Goal: Task Accomplishment & Management: Manage account settings

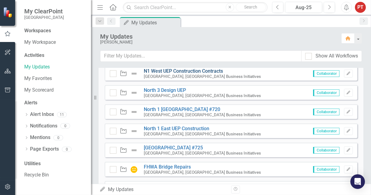
scroll to position [501, 0]
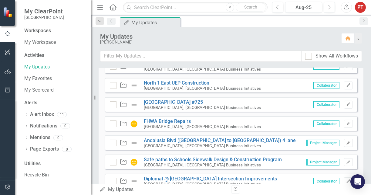
click at [347, 142] on icon "Edit" at bounding box center [349, 143] width 5 height 4
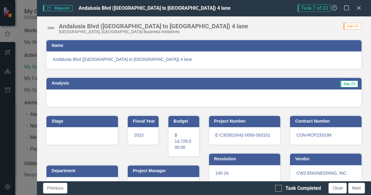
click at [111, 95] on div at bounding box center [204, 98] width 316 height 18
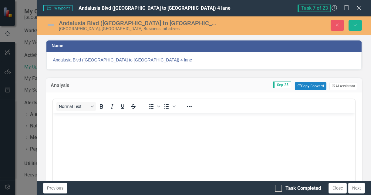
scroll to position [0, 0]
click at [307, 85] on button "Copy Forward Copy Forward" at bounding box center [310, 86] width 31 height 8
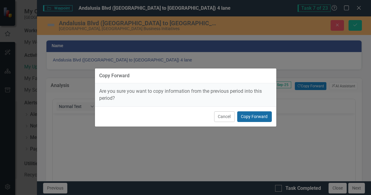
click at [259, 117] on button "Copy Forward" at bounding box center [254, 116] width 35 height 11
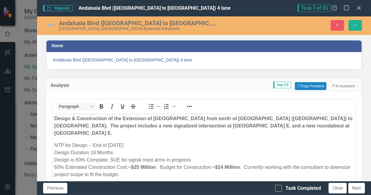
click at [50, 25] on img at bounding box center [51, 25] width 10 height 10
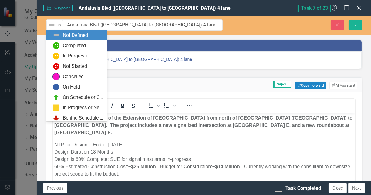
click at [50, 25] on img at bounding box center [51, 25] width 7 height 7
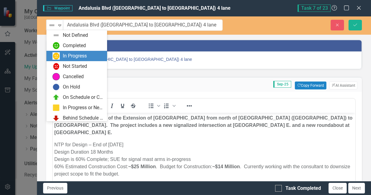
click at [62, 53] on div "In Progress" at bounding box center [78, 55] width 51 height 7
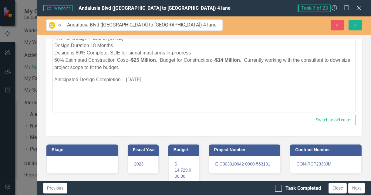
scroll to position [198, 0]
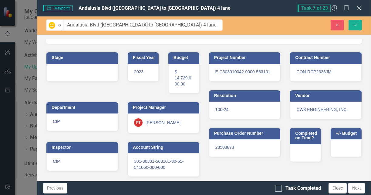
click at [101, 68] on div at bounding box center [82, 73] width 72 height 18
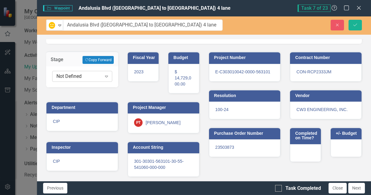
click at [105, 76] on icon at bounding box center [106, 77] width 3 height 2
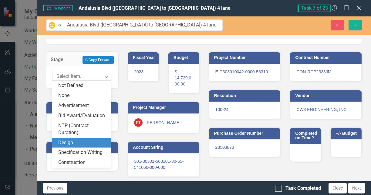
click at [84, 140] on div "Design" at bounding box center [82, 142] width 49 height 7
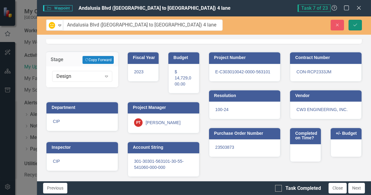
click at [354, 25] on icon "Save" at bounding box center [355, 25] width 5 height 4
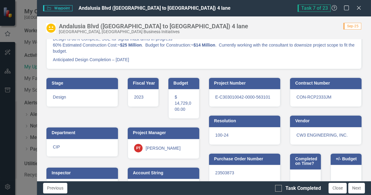
scroll to position [111, 0]
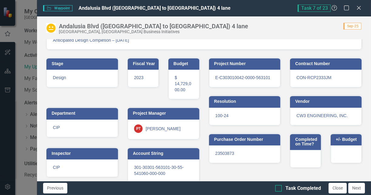
click at [281, 188] on div at bounding box center [278, 188] width 7 height 7
click at [279, 188] on input "Task Completed" at bounding box center [277, 187] width 4 height 4
checkbox input "true"
click at [357, 187] on button "Next" at bounding box center [357, 188] width 17 height 11
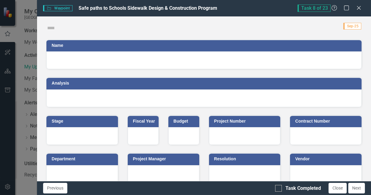
checkbox input "true"
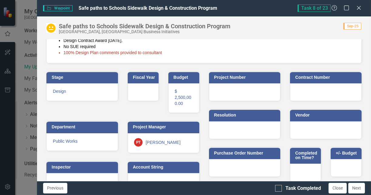
scroll to position [240, 0]
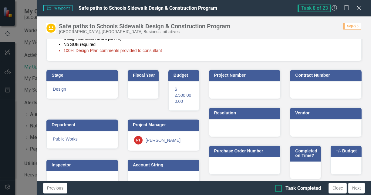
click at [278, 190] on div at bounding box center [278, 188] width 7 height 7
click at [278, 189] on input "Task Completed" at bounding box center [277, 187] width 4 height 4
checkbox input "true"
click at [354, 187] on button "Next" at bounding box center [357, 188] width 17 height 11
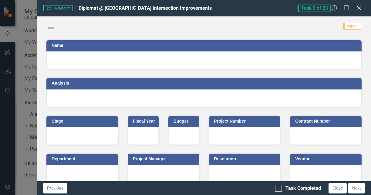
checkbox input "true"
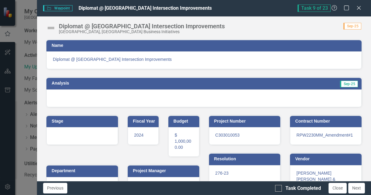
scroll to position [0, 0]
click at [209, 95] on div at bounding box center [204, 98] width 316 height 18
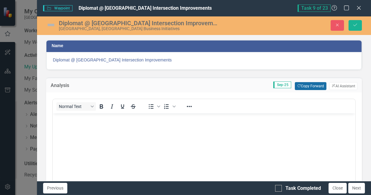
click at [309, 84] on button "Copy Forward Copy Forward" at bounding box center [310, 86] width 31 height 8
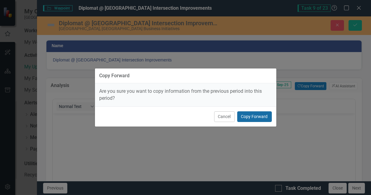
click at [264, 113] on button "Copy Forward" at bounding box center [254, 116] width 35 height 11
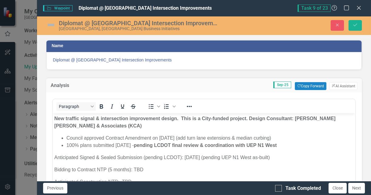
click at [49, 26] on img at bounding box center [51, 25] width 10 height 10
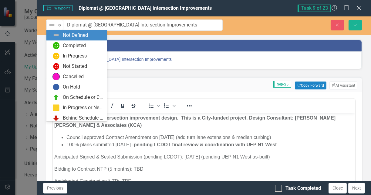
click at [49, 26] on img at bounding box center [51, 25] width 7 height 7
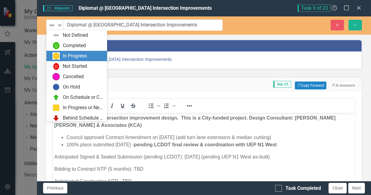
click at [59, 56] on img at bounding box center [56, 55] width 7 height 7
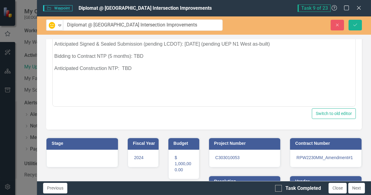
scroll to position [101, 0]
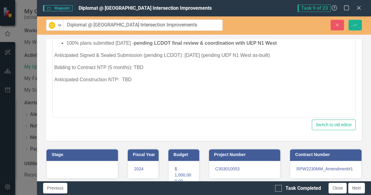
click at [90, 162] on div at bounding box center [82, 170] width 72 height 18
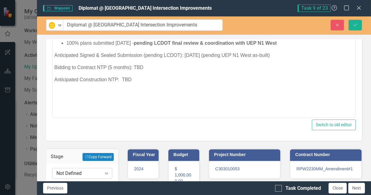
click at [90, 172] on div "Not Defined" at bounding box center [78, 173] width 45 height 7
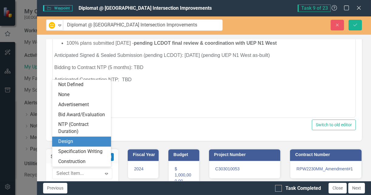
click at [92, 142] on div "Design" at bounding box center [82, 141] width 49 height 7
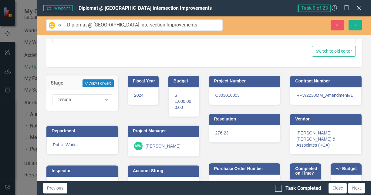
scroll to position [193, 0]
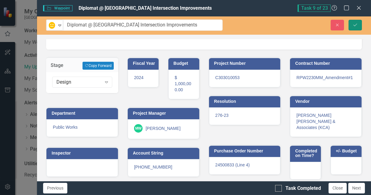
click at [356, 24] on icon "Save" at bounding box center [355, 25] width 5 height 4
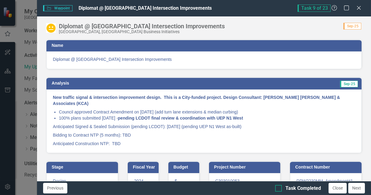
click at [279, 186] on input "Task Completed" at bounding box center [277, 187] width 4 height 4
checkbox input "true"
click at [356, 188] on button "Next" at bounding box center [357, 188] width 17 height 11
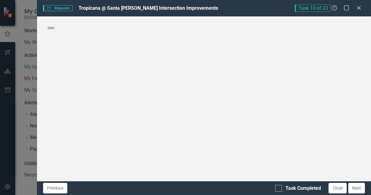
checkbox input "true"
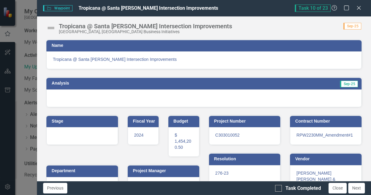
click at [52, 27] on img at bounding box center [51, 28] width 10 height 10
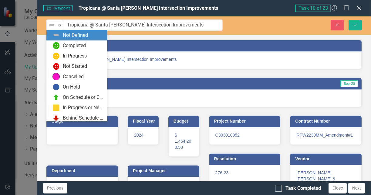
click at [52, 27] on img at bounding box center [51, 25] width 7 height 7
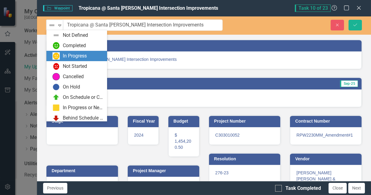
click at [57, 58] on img at bounding box center [56, 55] width 7 height 7
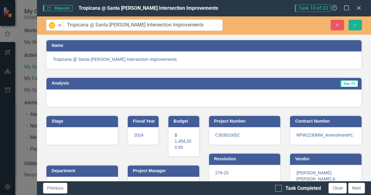
click at [65, 99] on div at bounding box center [204, 98] width 316 height 18
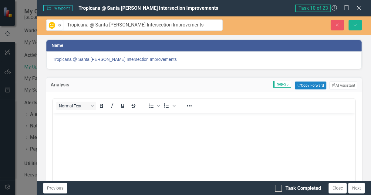
scroll to position [0, 0]
click at [79, 126] on body "Rich Text Area. Press ALT-0 for help." at bounding box center [204, 158] width 303 height 91
click at [299, 86] on button "Copy Forward Copy Forward" at bounding box center [310, 85] width 31 height 8
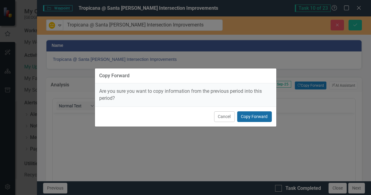
click at [250, 116] on button "Copy Forward" at bounding box center [254, 116] width 35 height 11
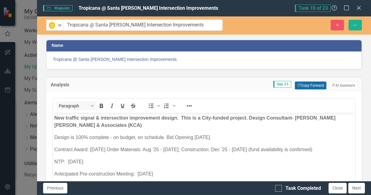
scroll to position [46, 0]
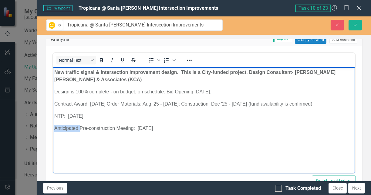
drag, startPoint x: 80, startPoint y: 129, endPoint x: 89, endPoint y: 193, distance: 64.7
click at [53, 127] on html "New traffic signal & intersection improvement design. This is a City-funded pro…" at bounding box center [204, 112] width 303 height 91
click at [137, 130] on p "Pre-construction Meeting: [DATE]" at bounding box center [204, 128] width 300 height 7
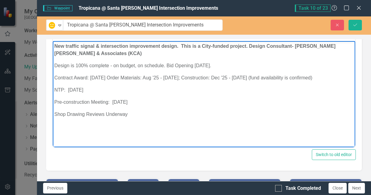
scroll to position [137, 0]
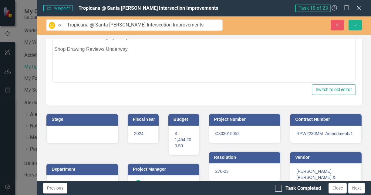
click at [74, 132] on div at bounding box center [82, 134] width 72 height 18
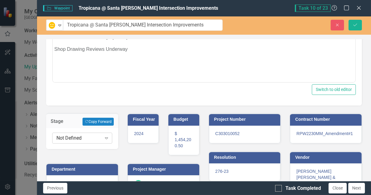
click at [76, 137] on div "Not Defined" at bounding box center [78, 138] width 45 height 7
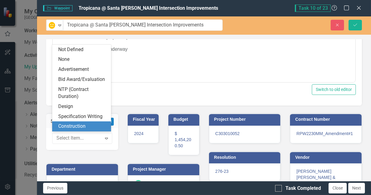
click at [84, 125] on div "Construction" at bounding box center [82, 126] width 49 height 7
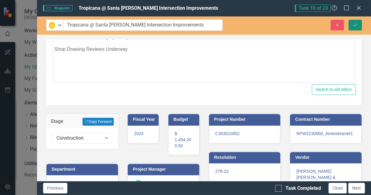
click at [358, 25] on icon "Save" at bounding box center [355, 25] width 5 height 4
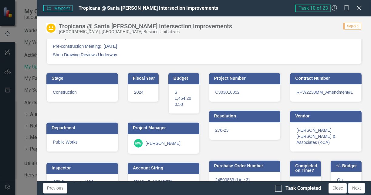
scroll to position [100, 0]
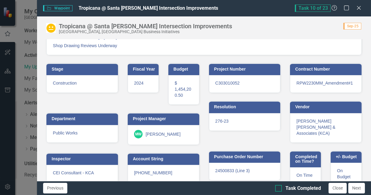
click at [278, 190] on div at bounding box center [278, 188] width 7 height 7
click at [278, 189] on input "Task Completed" at bounding box center [277, 187] width 4 height 4
checkbox input "true"
click at [359, 189] on button "Next" at bounding box center [357, 188] width 17 height 11
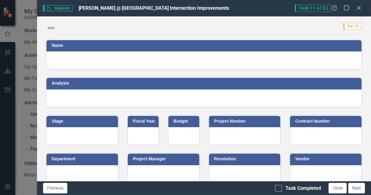
checkbox input "true"
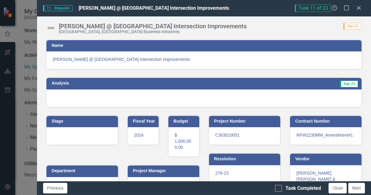
click at [97, 97] on div at bounding box center [204, 98] width 316 height 18
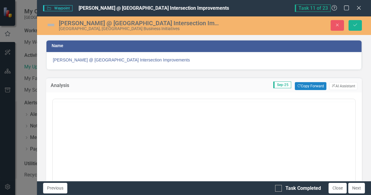
scroll to position [0, 0]
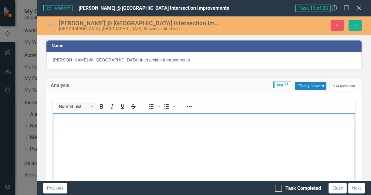
click at [88, 123] on body "Rich Text Area. Press ALT-0 for help." at bounding box center [204, 158] width 303 height 91
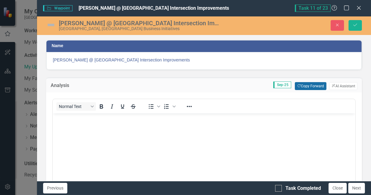
click at [303, 85] on button "Copy Forward Copy Forward" at bounding box center [310, 86] width 31 height 8
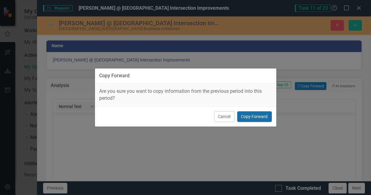
click at [249, 117] on button "Copy Forward" at bounding box center [254, 116] width 35 height 11
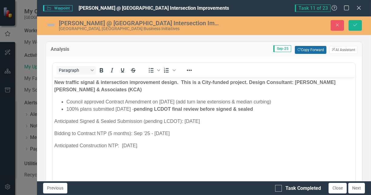
scroll to position [46, 0]
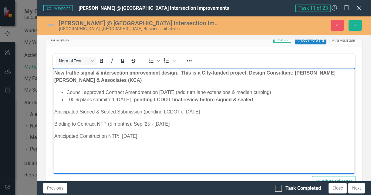
click at [193, 112] on p "Anticipated Signed & Sealed Submission (pending LCDOT): [DATE]" at bounding box center [204, 111] width 300 height 7
click at [137, 124] on p "Bidding to Contract NTP (5 months): Sep '25 - [DATE]" at bounding box center [204, 123] width 300 height 7
click at [141, 125] on p "Bidding to Contract NTP (5 months): Sep '25 - [DATE]" at bounding box center [204, 123] width 300 height 7
click at [161, 99] on strong "pending LCDOT final review before signed & sealed" at bounding box center [193, 99] width 119 height 5
drag, startPoint x: 142, startPoint y: 97, endPoint x: 264, endPoint y: 102, distance: 122.2
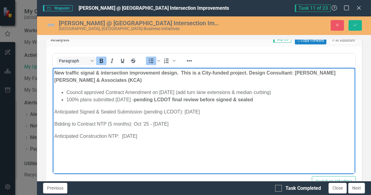
click at [264, 102] on li "100% plans submitted [DATE] - pending LCDOT final review before signed & sealed" at bounding box center [211, 99] width 288 height 7
click at [204, 111] on p "Anticipated Signed & Sealed Submission (pending LCDOT): [DATE]" at bounding box center [204, 111] width 300 height 7
click at [164, 135] on p "Anticipated Construction NTP: [DATE]" at bounding box center [204, 135] width 300 height 7
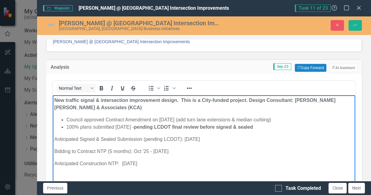
scroll to position [0, 0]
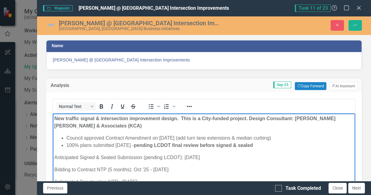
click at [141, 169] on p "Bidding to Contract NTP (5 months): Oct '25 - [DATE]" at bounding box center [204, 169] width 300 height 7
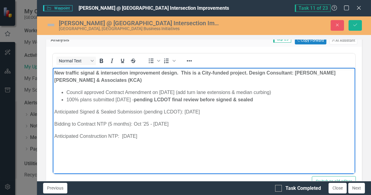
click at [130, 135] on p "Anticipated Construction NTP: [DATE]" at bounding box center [204, 135] width 300 height 7
drag, startPoint x: 109, startPoint y: 135, endPoint x: 134, endPoint y: 138, distance: 25.0
click at [109, 135] on p "Anticipated Construction NTP: [DATE]" at bounding box center [204, 135] width 300 height 7
drag, startPoint x: 129, startPoint y: 136, endPoint x: 208, endPoint y: 122, distance: 79.6
click at [130, 136] on p "Anticipated Construction NTP: [DATE]" at bounding box center [204, 135] width 300 height 7
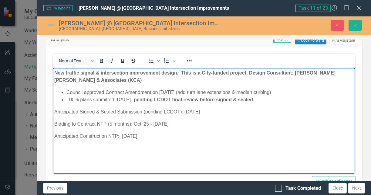
click at [216, 132] on p "Anticipated Construction NTP: [DATE]" at bounding box center [204, 135] width 300 height 7
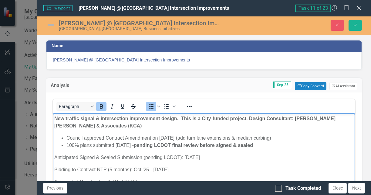
drag, startPoint x: 268, startPoint y: 145, endPoint x: 141, endPoint y: 146, distance: 126.6
click at [141, 146] on li "100% plans submitted [DATE] - pending LCDOT final review before signed & sealed" at bounding box center [211, 144] width 288 height 7
click at [188, 105] on icon "Reveal or hide additional toolbar items" at bounding box center [189, 106] width 7 height 7
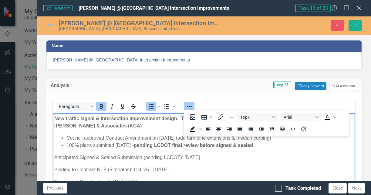
click at [165, 146] on strong "pending LCDOT final review before signed & sealed" at bounding box center [193, 144] width 119 height 5
drag, startPoint x: 266, startPoint y: 143, endPoint x: 144, endPoint y: 146, distance: 122.4
click at [144, 145] on li "100% plans submitted [DATE] - pending LCDOT final review before signed & sealed" at bounding box center [211, 144] width 288 height 7
click at [201, 128] on icon "Background color Black" at bounding box center [200, 128] width 3 height 3
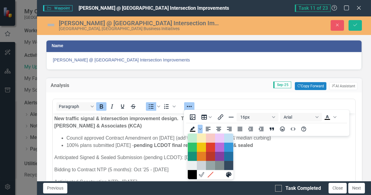
click at [164, 151] on body "New traffic signal & intersection improvement design. This is a City-funded pro…" at bounding box center [204, 158] width 303 height 91
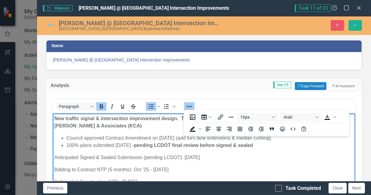
drag, startPoint x: 143, startPoint y: 145, endPoint x: 262, endPoint y: 146, distance: 119.4
click at [262, 146] on li "100% plans submitted [DATE] - pending LCDOT final review before signed & sealed" at bounding box center [211, 144] width 288 height 7
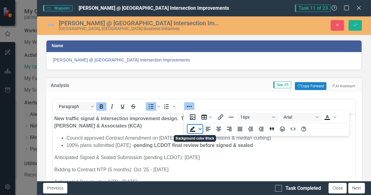
click at [200, 128] on icon "Background color Black" at bounding box center [200, 128] width 3 height 3
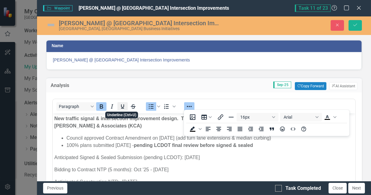
click at [121, 103] on icon "Underline" at bounding box center [122, 106] width 7 height 7
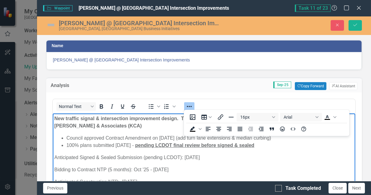
drag, startPoint x: 148, startPoint y: 157, endPoint x: 155, endPoint y: 160, distance: 7.1
click at [148, 157] on p "Anticipated Signed & Sealed Submission (pending LCDOT): [DATE]" at bounding box center [204, 156] width 300 height 7
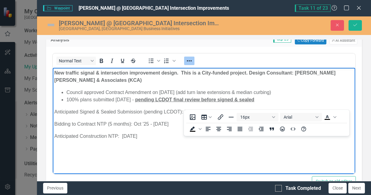
click at [150, 155] on body "New traffic signal & intersection improvement design. This is a City-funded pro…" at bounding box center [204, 112] width 303 height 91
click at [181, 99] on span "pending LCDOT final review before signed & sealed" at bounding box center [194, 99] width 119 height 5
click at [192, 98] on span "pending LCDOT final review before signed & sealed" at bounding box center [194, 99] width 119 height 5
drag, startPoint x: 207, startPoint y: 98, endPoint x: 208, endPoint y: 102, distance: 3.7
click at [207, 98] on span "pending LCDOT final review before signed & sealed" at bounding box center [194, 99] width 119 height 5
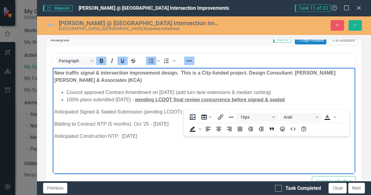
click at [261, 155] on body "New traffic signal & intersection improvement design. This is a City-funded pro…" at bounding box center [204, 112] width 303 height 91
click at [158, 137] on p "Anticipated Construction NTP: [DATE]" at bounding box center [204, 135] width 300 height 7
click at [119, 113] on p "Anticipated Signed & Sealed Submission (pending LCDOT): [DATE]" at bounding box center [204, 111] width 300 height 7
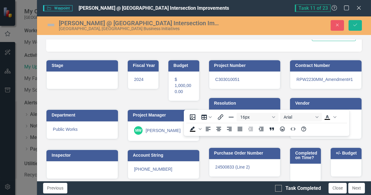
scroll to position [193, 0]
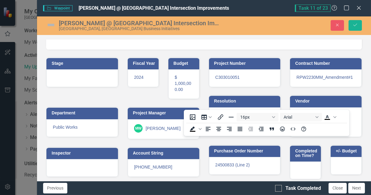
click at [88, 75] on div at bounding box center [82, 78] width 72 height 18
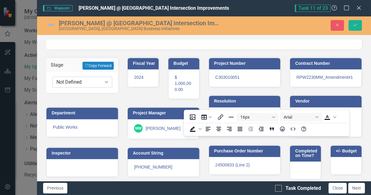
click at [104, 80] on icon "Expand" at bounding box center [107, 82] width 6 height 5
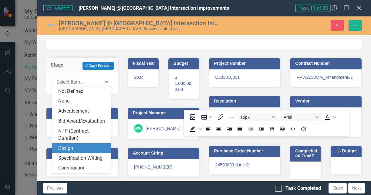
click at [85, 146] on div "Design" at bounding box center [82, 148] width 49 height 7
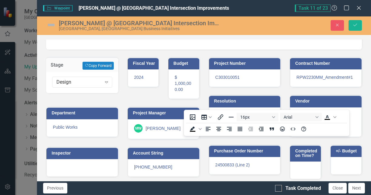
click at [50, 23] on img at bounding box center [51, 25] width 10 height 10
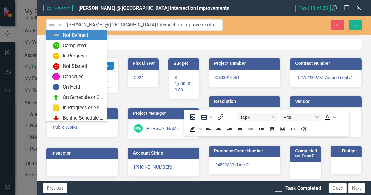
click at [50, 23] on img at bounding box center [51, 25] width 7 height 7
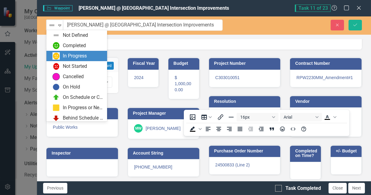
click at [62, 53] on div "In Progress" at bounding box center [78, 55] width 51 height 7
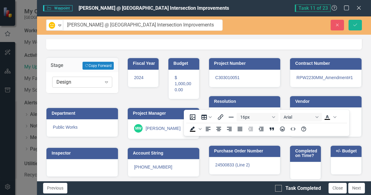
click at [78, 83] on div "Design" at bounding box center [78, 82] width 45 height 7
click at [357, 27] on button "Save" at bounding box center [355, 25] width 13 height 11
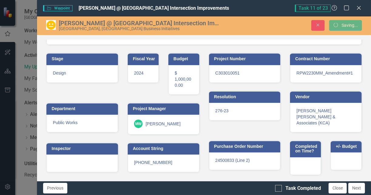
scroll to position [98, 0]
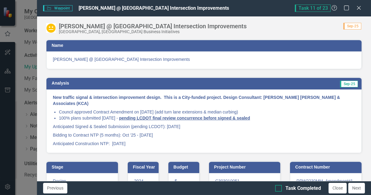
click at [278, 188] on input "Task Completed" at bounding box center [277, 187] width 4 height 4
checkbox input "true"
click at [352, 188] on button "Next" at bounding box center [357, 188] width 17 height 11
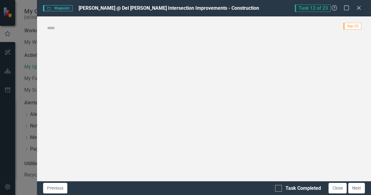
checkbox input "true"
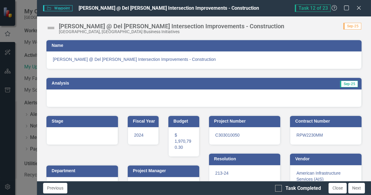
click at [92, 93] on div at bounding box center [204, 98] width 316 height 18
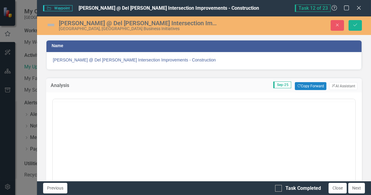
scroll to position [0, 0]
click at [314, 85] on button "Copy Forward Copy Forward" at bounding box center [310, 86] width 31 height 8
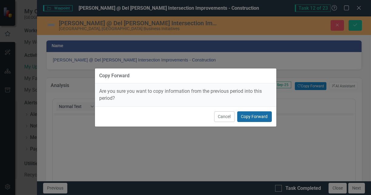
click at [258, 113] on button "Copy Forward" at bounding box center [254, 116] width 35 height 11
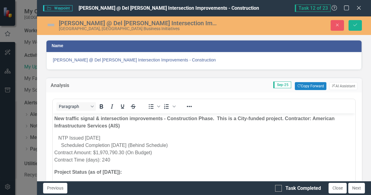
click at [49, 24] on img at bounding box center [51, 25] width 10 height 10
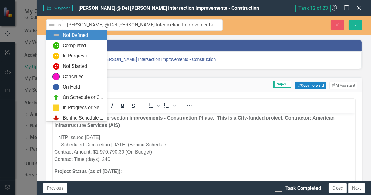
click at [49, 24] on img at bounding box center [51, 25] width 7 height 7
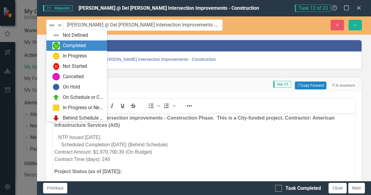
click at [58, 47] on img at bounding box center [56, 45] width 7 height 7
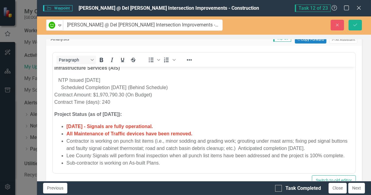
scroll to position [46, 0]
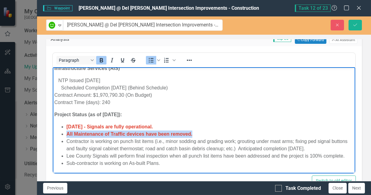
drag, startPoint x: 200, startPoint y: 126, endPoint x: 103, endPoint y: 192, distance: 117.5
click at [53, 125] on html "New traffic signal & intersection improvements - Construction Phase. This is a …" at bounding box center [204, 114] width 303 height 117
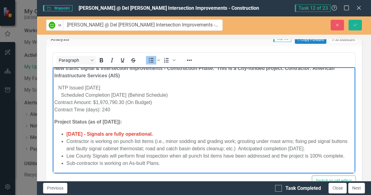
scroll to position [11, 0]
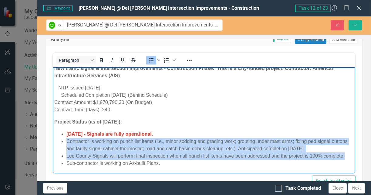
drag, startPoint x: 93, startPoint y: 156, endPoint x: 68, endPoint y: 133, distance: 34.2
click at [68, 133] on ul "[DATE] - Signals are fully operational. Contractor is working on punch list ite…" at bounding box center [204, 148] width 300 height 36
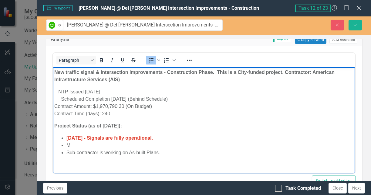
scroll to position [0, 0]
click at [122, 145] on li "Minor punch list items in-progress." at bounding box center [211, 145] width 288 height 7
click at [158, 160] on body "New traffic signal & intersection improvements - Construction Phase. This is a …" at bounding box center [204, 114] width 303 height 95
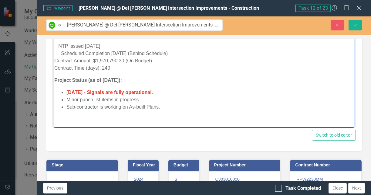
click at [96, 106] on li "Sub-contractor is working on As-built Plans." at bounding box center [211, 106] width 288 height 7
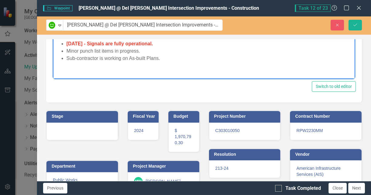
scroll to position [182, 0]
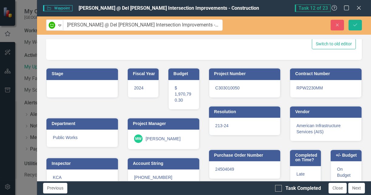
click at [88, 90] on div at bounding box center [82, 89] width 72 height 18
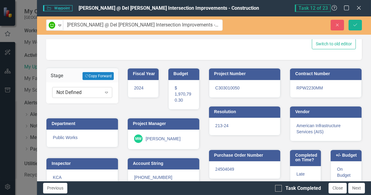
click at [98, 94] on div "Not Defined" at bounding box center [78, 92] width 45 height 7
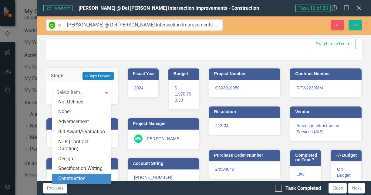
click at [85, 177] on div "Construction" at bounding box center [82, 178] width 49 height 7
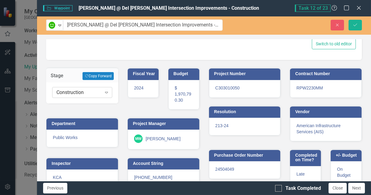
click at [85, 90] on div "Construction" at bounding box center [78, 92] width 45 height 7
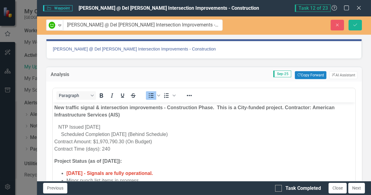
scroll to position [0, 0]
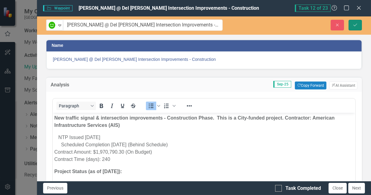
click at [357, 23] on icon "Save" at bounding box center [355, 25] width 5 height 4
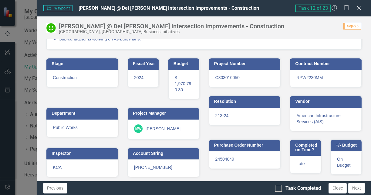
scroll to position [119, 0]
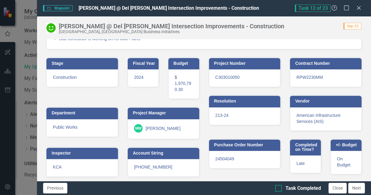
click at [278, 187] on input "Task Completed" at bounding box center [277, 187] width 4 height 4
checkbox input "true"
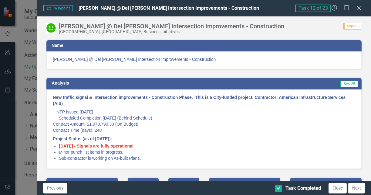
click at [79, 144] on span "[DATE] - Signals are fully operational." at bounding box center [97, 145] width 76 height 5
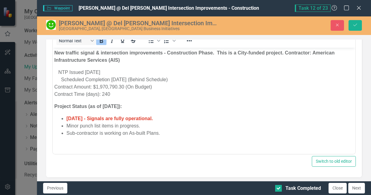
scroll to position [91, 0]
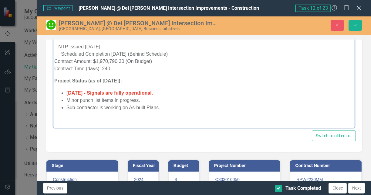
click at [108, 93] on span "[DATE] - Signals are fully operational." at bounding box center [110, 92] width 87 height 5
click at [93, 92] on span "[DATE] - Signals are fully operational." at bounding box center [110, 92] width 87 height 5
click at [198, 112] on body "New traffic signal & intersection improvements - Construction Phase. This is a …" at bounding box center [204, 69] width 303 height 95
drag, startPoint x: 108, startPoint y: 91, endPoint x: 124, endPoint y: 90, distance: 15.8
click at [108, 91] on span "[DATE] - Signals are fully operational." at bounding box center [110, 92] width 87 height 5
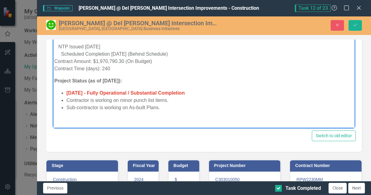
click at [174, 113] on body "New traffic signal & intersection improvements - Construction Phase. This is a …" at bounding box center [204, 69] width 303 height 95
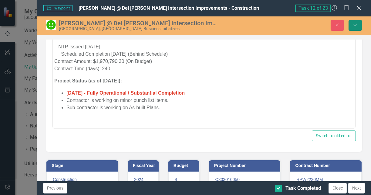
click at [353, 26] on icon "Save" at bounding box center [355, 25] width 5 height 4
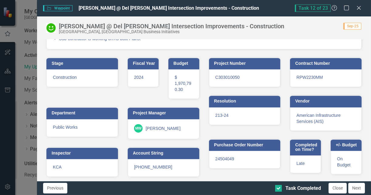
scroll to position [74, 0]
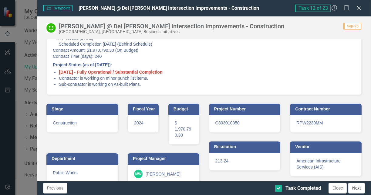
click at [357, 189] on button "Next" at bounding box center [357, 188] width 17 height 11
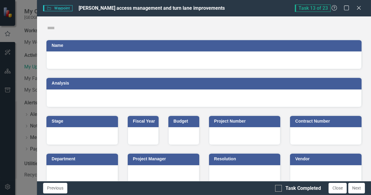
checkbox input "true"
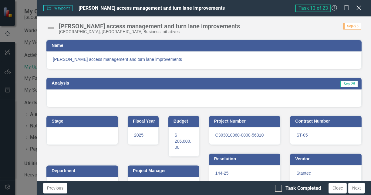
click at [357, 8] on icon "Close" at bounding box center [359, 8] width 8 height 6
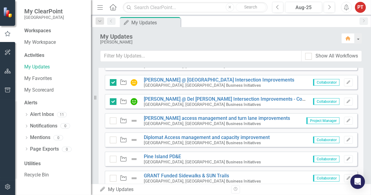
scroll to position [608, 0]
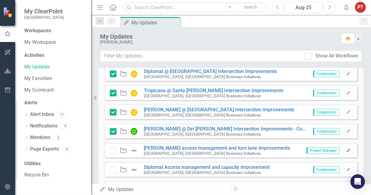
click at [347, 149] on icon "Edit" at bounding box center [349, 151] width 5 height 4
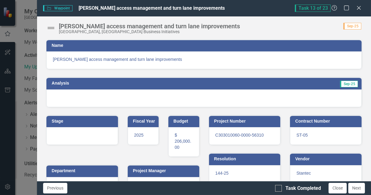
click at [52, 26] on img at bounding box center [51, 28] width 10 height 10
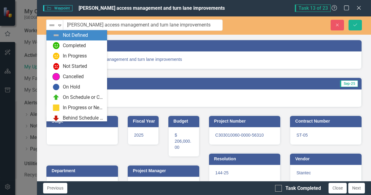
click at [52, 26] on img at bounding box center [51, 25] width 7 height 7
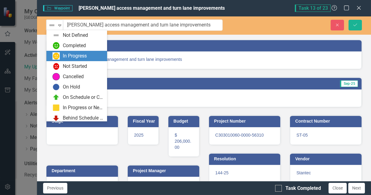
click at [59, 56] on img at bounding box center [56, 55] width 7 height 7
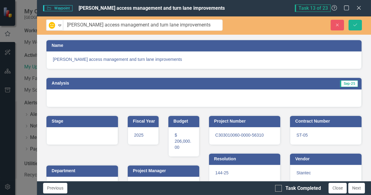
click at [82, 92] on div at bounding box center [204, 98] width 316 height 18
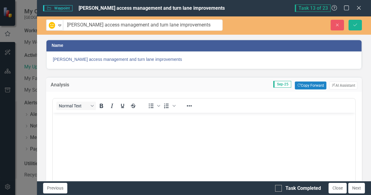
scroll to position [0, 0]
click at [312, 86] on button "Copy Forward Copy Forward" at bounding box center [310, 85] width 31 height 8
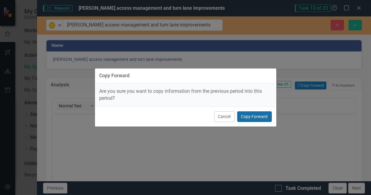
click at [251, 112] on button "Copy Forward" at bounding box center [254, 116] width 35 height 11
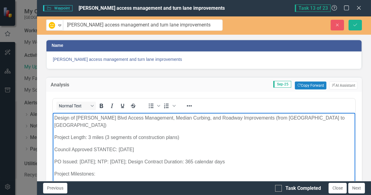
click at [251, 113] on body "Design of [PERSON_NAME] Blvd Access Management, Median Curbing, and Roadway Imp…" at bounding box center [204, 169] width 303 height 112
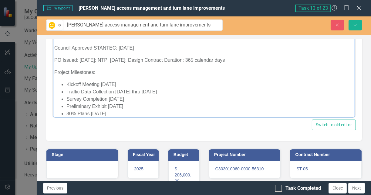
click at [85, 173] on div at bounding box center [82, 170] width 72 height 18
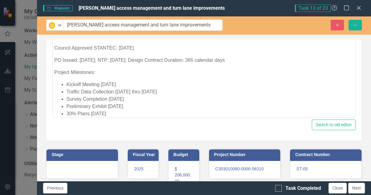
click at [85, 172] on div at bounding box center [82, 170] width 72 height 18
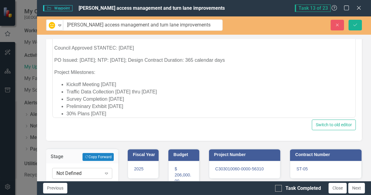
click at [91, 170] on div "Not Defined" at bounding box center [78, 173] width 45 height 7
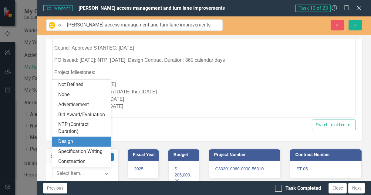
click at [85, 137] on div "Design" at bounding box center [81, 141] width 59 height 10
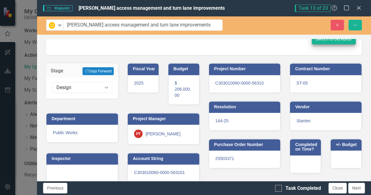
scroll to position [193, 0]
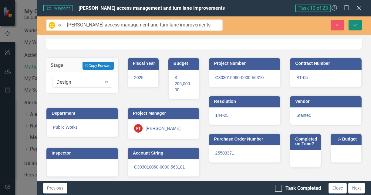
click at [353, 23] on icon "Save" at bounding box center [355, 25] width 5 height 4
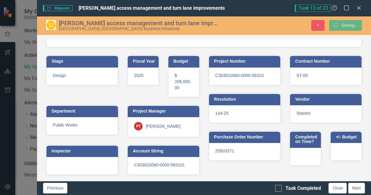
scroll to position [125, 0]
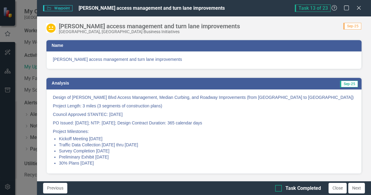
click at [279, 189] on div at bounding box center [278, 188] width 7 height 7
click at [279, 189] on input "Task Completed" at bounding box center [277, 187] width 4 height 4
checkbox input "true"
click at [357, 189] on button "Next" at bounding box center [357, 188] width 17 height 11
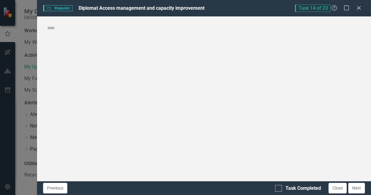
checkbox input "true"
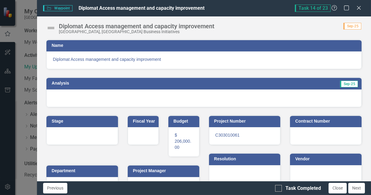
click at [204, 93] on div at bounding box center [204, 98] width 316 height 18
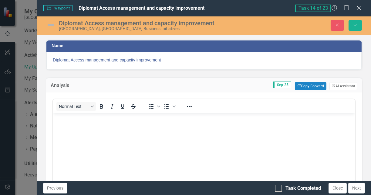
scroll to position [0, 0]
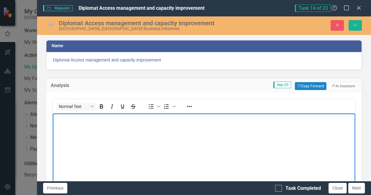
click at [170, 128] on body "Rich Text Area. Press ALT-0 for help." at bounding box center [204, 158] width 303 height 91
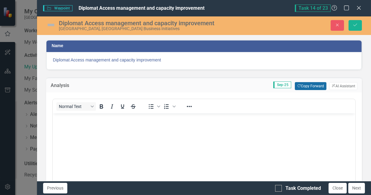
click at [305, 84] on button "Copy Forward Copy Forward" at bounding box center [310, 86] width 31 height 8
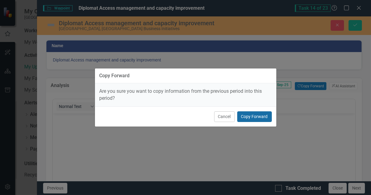
click at [252, 117] on button "Copy Forward" at bounding box center [254, 116] width 35 height 11
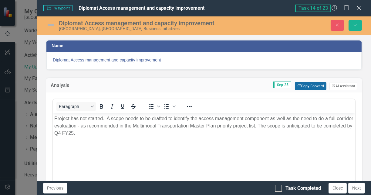
scroll to position [46, 0]
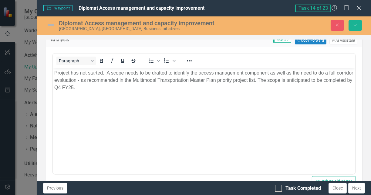
click at [53, 25] on img at bounding box center [51, 25] width 10 height 10
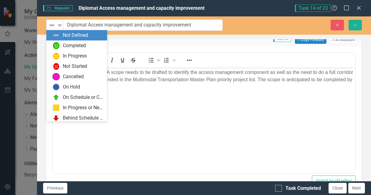
click at [53, 25] on img at bounding box center [51, 25] width 7 height 7
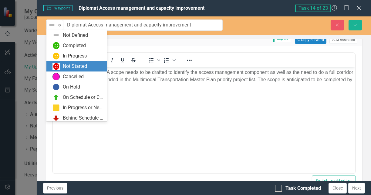
click at [65, 68] on div "Not Started" at bounding box center [75, 66] width 24 height 7
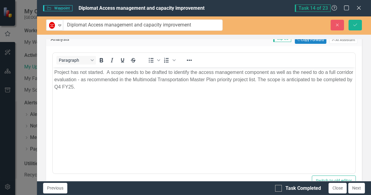
click at [182, 120] on body "Project has not started. A scope needs to be drafted to identify the access man…" at bounding box center [204, 112] width 303 height 91
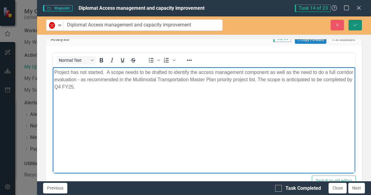
click at [354, 26] on icon "Save" at bounding box center [355, 25] width 5 height 4
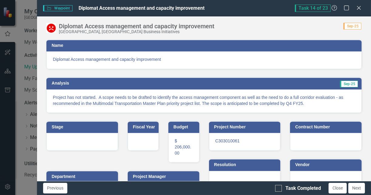
click at [88, 136] on div at bounding box center [82, 142] width 72 height 18
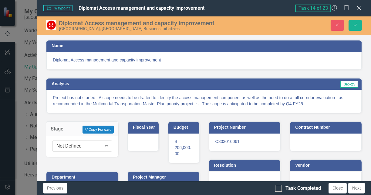
click at [84, 145] on div "Not Defined" at bounding box center [78, 145] width 45 height 7
click at [160, 60] on span "Diplomat Access management and capacity improvement" at bounding box center [204, 60] width 303 height 6
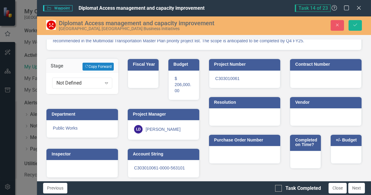
scroll to position [64, 0]
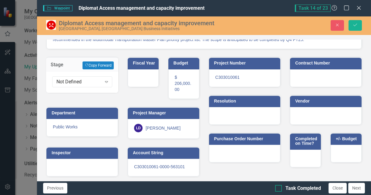
click at [279, 190] on div at bounding box center [278, 188] width 7 height 7
click at [279, 189] on input "Task Completed" at bounding box center [277, 187] width 4 height 4
checkbox input "true"
click at [358, 187] on button "Next" at bounding box center [357, 188] width 17 height 11
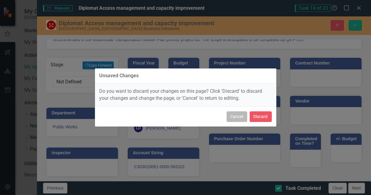
click at [238, 115] on button "Cancel" at bounding box center [237, 116] width 21 height 11
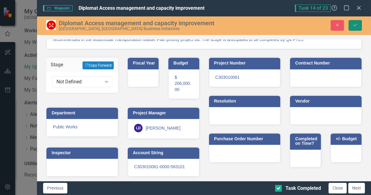
click at [352, 25] on button "Save" at bounding box center [355, 25] width 13 height 11
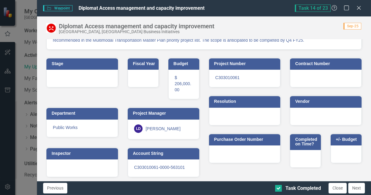
scroll to position [64, 0]
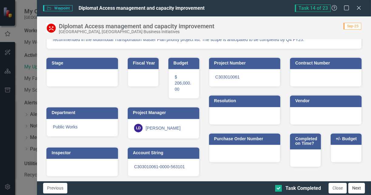
click at [354, 189] on button "Next" at bounding box center [357, 188] width 17 height 11
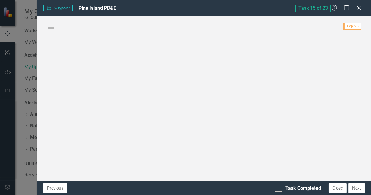
checkbox input "true"
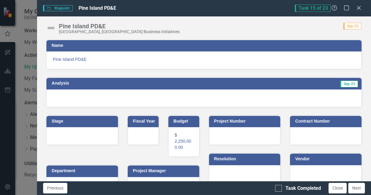
click at [49, 27] on img at bounding box center [51, 28] width 10 height 10
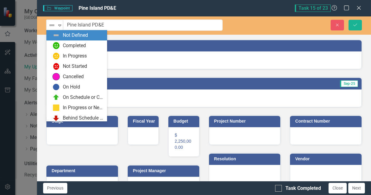
click at [49, 27] on img at bounding box center [51, 25] width 7 height 7
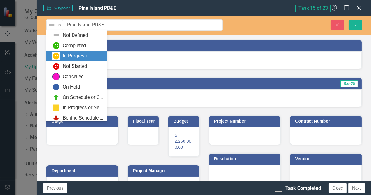
click at [57, 57] on img at bounding box center [56, 55] width 7 height 7
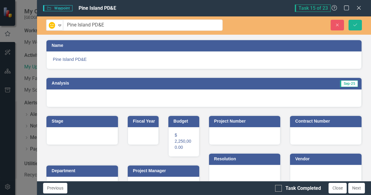
click at [90, 96] on div at bounding box center [204, 98] width 316 height 18
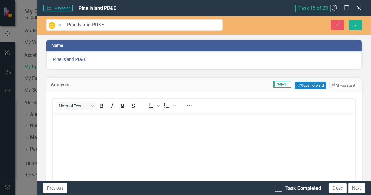
scroll to position [0, 0]
click at [317, 85] on button "Copy Forward Copy Forward" at bounding box center [310, 85] width 31 height 8
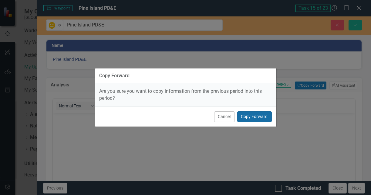
click at [264, 115] on button "Copy Forward" at bounding box center [254, 116] width 35 height 11
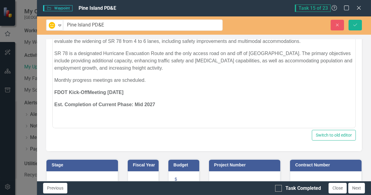
scroll to position [137, 0]
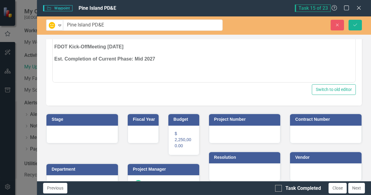
click at [97, 131] on div at bounding box center [82, 134] width 72 height 18
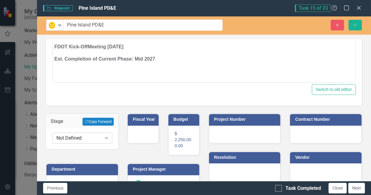
click at [97, 135] on div "Not Defined" at bounding box center [78, 138] width 45 height 7
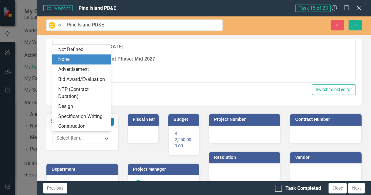
click at [219, 67] on body "PD&E Study for SR-78 - Project Development and Environment (PD&E) study for the…" at bounding box center [204, 22] width 303 height 93
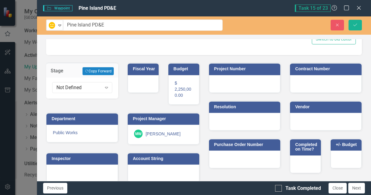
scroll to position [193, 0]
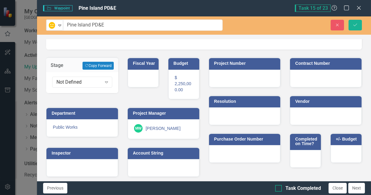
click at [281, 189] on div at bounding box center [278, 188] width 7 height 7
click at [279, 189] on input "Task Completed" at bounding box center [277, 187] width 4 height 4
checkbox input "true"
click at [354, 24] on icon "Save" at bounding box center [355, 25] width 5 height 4
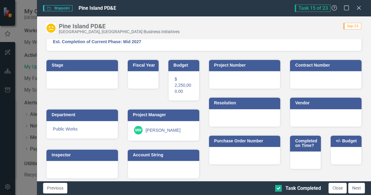
scroll to position [116, 0]
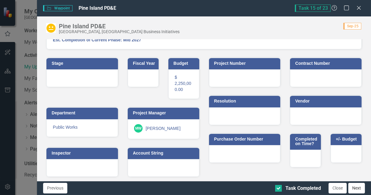
click at [357, 187] on button "Next" at bounding box center [357, 188] width 17 height 11
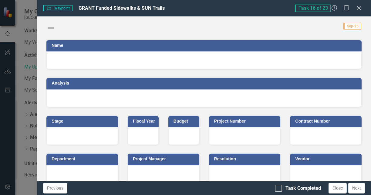
checkbox input "true"
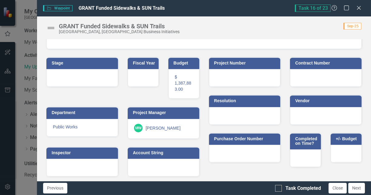
scroll to position [0, 0]
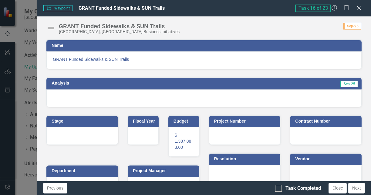
click at [171, 93] on div at bounding box center [204, 98] width 316 height 18
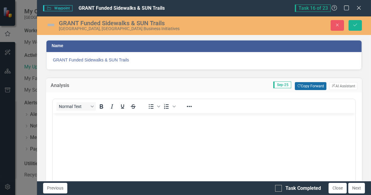
click at [314, 84] on button "Copy Forward Copy Forward" at bounding box center [310, 86] width 31 height 8
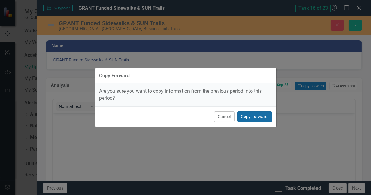
click at [247, 115] on button "Copy Forward" at bounding box center [254, 116] width 35 height 11
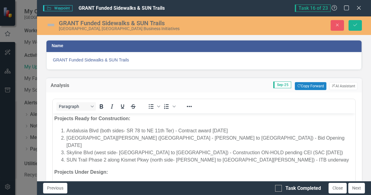
click at [52, 24] on img at bounding box center [51, 25] width 10 height 10
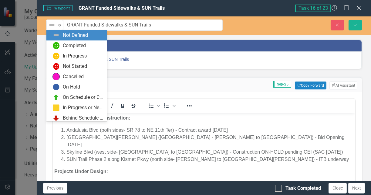
click at [52, 24] on img at bounding box center [51, 25] width 7 height 7
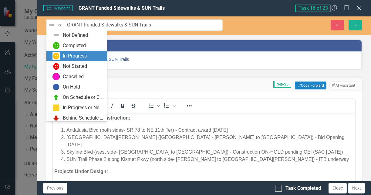
click at [63, 55] on div "In Progress" at bounding box center [75, 56] width 24 height 7
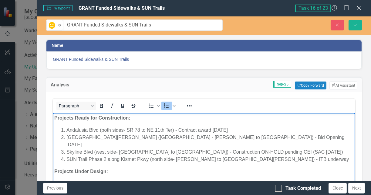
click at [170, 155] on li "SUN Trail Phase 2 along Kismet Pkwy (north side- [PERSON_NAME] to [GEOGRAPHIC_D…" at bounding box center [211, 158] width 288 height 7
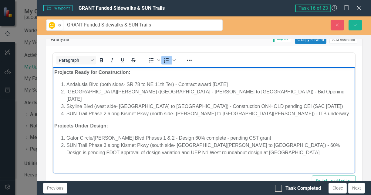
click at [243, 145] on li "SUN Trail Phase 3 along Kismet Pkwy (south side- [GEOGRAPHIC_DATA][PERSON_NAME]…" at bounding box center [211, 149] width 288 height 15
click at [251, 134] on li "Gator Circle/[PERSON_NAME] Blvd Phases 1 & 2 - Design 60% complete - pending CS…" at bounding box center [211, 137] width 288 height 7
click at [189, 134] on li "Gator Circle/[PERSON_NAME] Blvd Phases 1 & 2 - Design 60% complete - pending CS…" at bounding box center [211, 137] width 288 height 7
click at [251, 134] on li "Gator Circle/[PERSON_NAME] Blvd Phases 1 & 2 - Design 60% complete - pending CS…" at bounding box center [211, 137] width 288 height 7
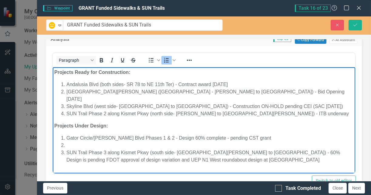
click at [108, 142] on li "Rich Text Area. Press ALT-0 for help." at bounding box center [211, 145] width 288 height 7
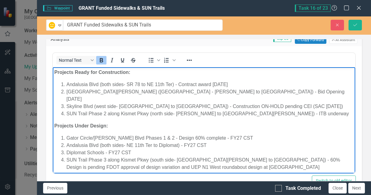
click at [297, 110] on body "Projects Ready for Construction: [GEOGRAPHIC_DATA] (both sides- SR 78 to NE 11t…" at bounding box center [204, 122] width 303 height 110
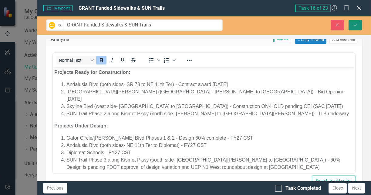
click at [357, 24] on icon "Save" at bounding box center [355, 25] width 5 height 4
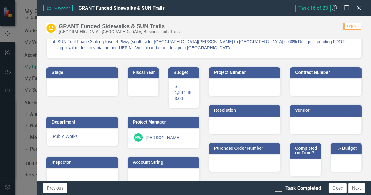
scroll to position [125, 0]
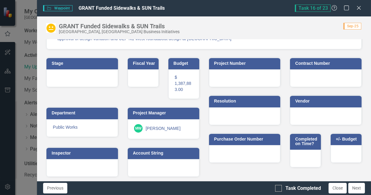
click at [95, 77] on div at bounding box center [82, 78] width 72 height 18
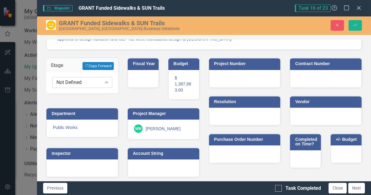
click at [96, 82] on div "Not Defined" at bounding box center [78, 82] width 45 height 7
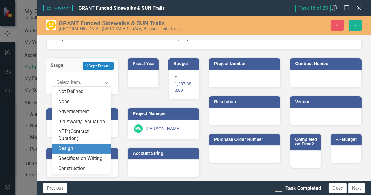
click at [88, 147] on div "Design" at bounding box center [82, 148] width 49 height 7
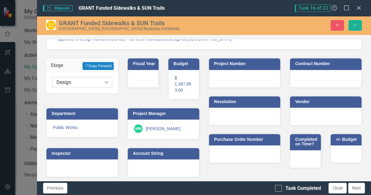
click at [104, 83] on icon "Expand" at bounding box center [107, 82] width 6 height 5
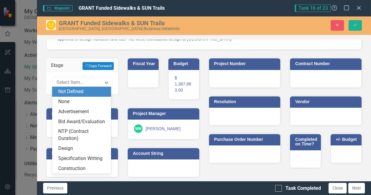
click at [97, 94] on div "Not Defined" at bounding box center [82, 91] width 49 height 7
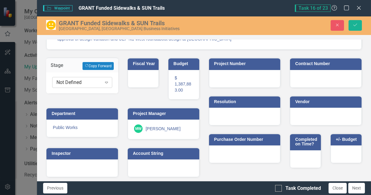
click at [101, 83] on div "Expand" at bounding box center [106, 82] width 11 height 10
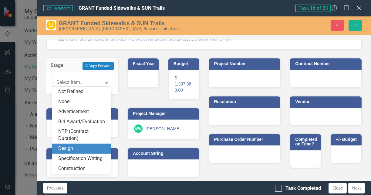
click at [87, 148] on div "Design" at bounding box center [82, 148] width 49 height 7
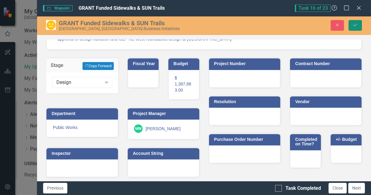
click at [356, 25] on icon "submit" at bounding box center [356, 25] width 4 height 2
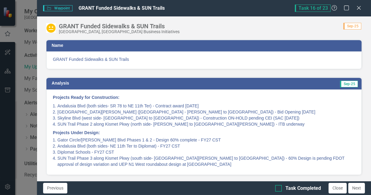
click at [279, 189] on div at bounding box center [278, 188] width 7 height 7
click at [279, 189] on input "Task Completed" at bounding box center [277, 187] width 4 height 4
checkbox input "true"
drag, startPoint x: 358, startPoint y: 187, endPoint x: 352, endPoint y: 201, distance: 15.4
click at [352, 194] on html "icon.bolt Task Updated My ClearPoint Cape Coral Workspaces My Workspace Activit…" at bounding box center [185, 97] width 371 height 195
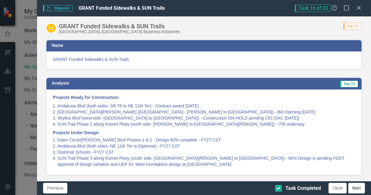
click at [359, 187] on button "Next" at bounding box center [357, 188] width 17 height 11
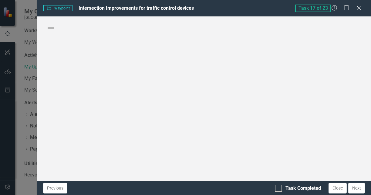
checkbox input "true"
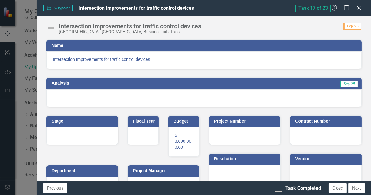
click at [260, 97] on div at bounding box center [204, 98] width 316 height 18
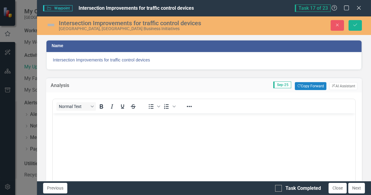
scroll to position [0, 0]
click at [296, 87] on button "Copy Forward Copy Forward" at bounding box center [310, 86] width 31 height 8
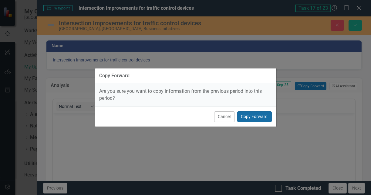
click at [261, 118] on button "Copy Forward" at bounding box center [254, 116] width 35 height 11
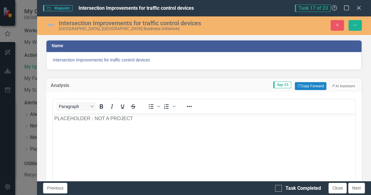
click at [51, 24] on img at bounding box center [51, 25] width 10 height 10
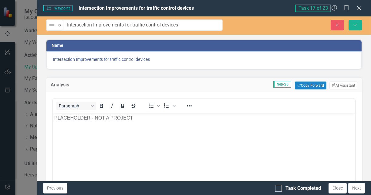
click at [51, 24] on img at bounding box center [51, 25] width 7 height 7
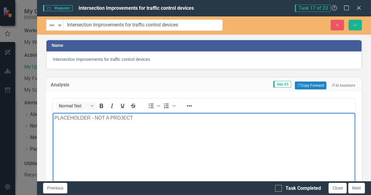
click at [190, 154] on body "PLACEHOLDER - NOT A PROJECT" at bounding box center [204, 158] width 303 height 91
click at [357, 25] on icon "Save" at bounding box center [355, 25] width 5 height 4
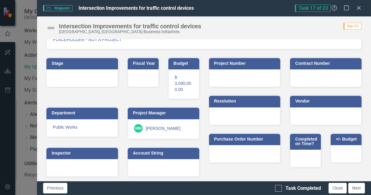
scroll to position [58, 0]
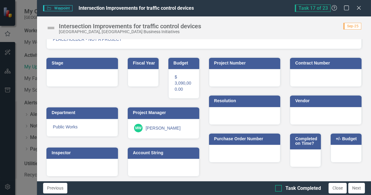
click at [279, 189] on div at bounding box center [278, 188] width 7 height 7
click at [279, 189] on input "Task Completed" at bounding box center [277, 187] width 4 height 4
checkbox input "true"
click at [354, 186] on button "Next" at bounding box center [357, 188] width 17 height 11
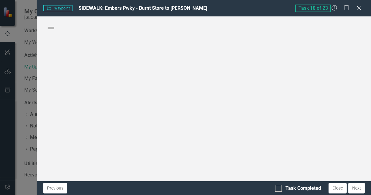
checkbox input "true"
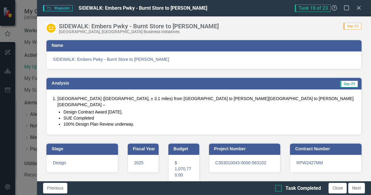
click at [280, 190] on div at bounding box center [278, 188] width 7 height 7
click at [279, 189] on input "Task Completed" at bounding box center [277, 187] width 4 height 4
checkbox input "true"
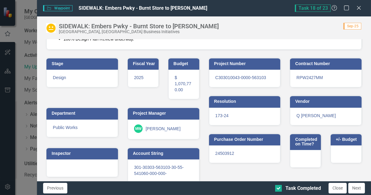
scroll to position [0, 0]
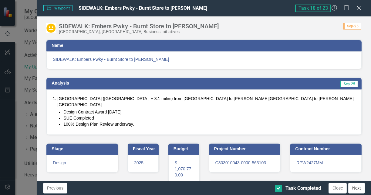
click at [356, 188] on button "Next" at bounding box center [357, 188] width 17 height 11
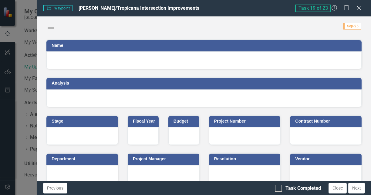
checkbox input "true"
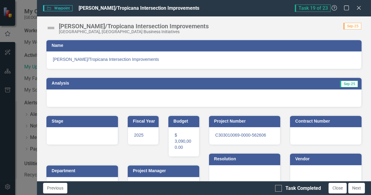
click at [53, 28] on img at bounding box center [51, 28] width 10 height 10
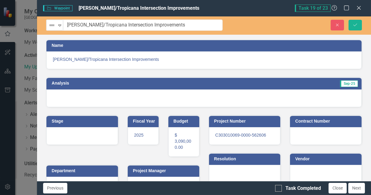
click at [53, 28] on div "Not Defined" at bounding box center [52, 25] width 9 height 9
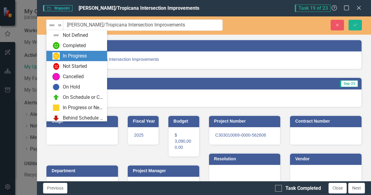
click at [77, 57] on div "In Progress" at bounding box center [75, 56] width 24 height 7
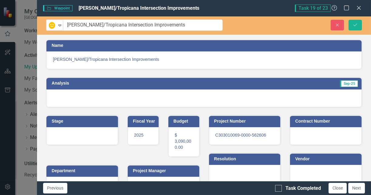
click at [77, 96] on div at bounding box center [204, 98] width 316 height 18
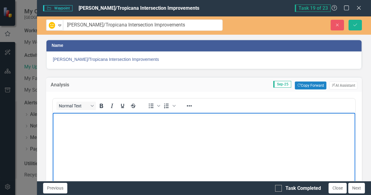
click at [85, 119] on p "Rich Text Area. Press ALT-0 for help." at bounding box center [204, 117] width 300 height 7
click at [303, 83] on button "Copy Forward Copy Forward" at bounding box center [310, 85] width 31 height 8
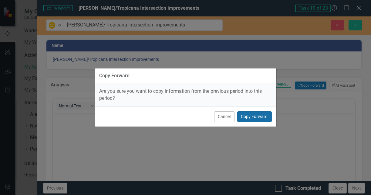
click at [259, 116] on button "Copy Forward" at bounding box center [254, 116] width 35 height 11
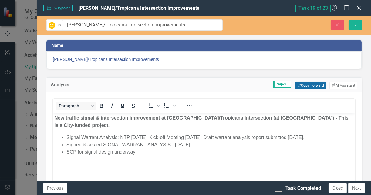
scroll to position [46, 0]
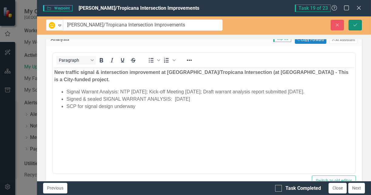
click at [357, 24] on icon "Save" at bounding box center [355, 25] width 5 height 4
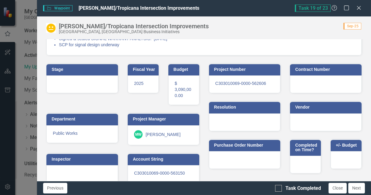
scroll to position [32, 0]
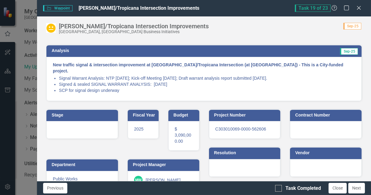
click at [103, 122] on div at bounding box center [82, 130] width 72 height 18
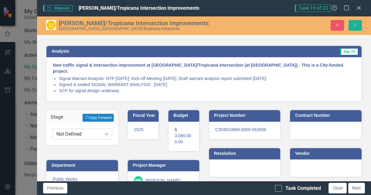
click at [99, 131] on div "Not Defined" at bounding box center [78, 134] width 45 height 7
click at [92, 142] on div "Stage Copy Forward Copy Forward Not Defined Expand Fiscal Year [DATE] Budget $ …" at bounding box center [123, 164] width 162 height 127
click at [98, 114] on button "Copy Forward Copy Forward" at bounding box center [98, 118] width 31 height 8
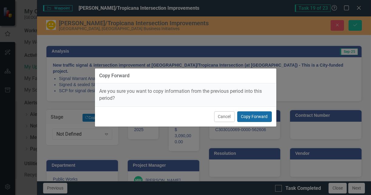
click at [252, 115] on button "Copy Forward" at bounding box center [254, 116] width 35 height 11
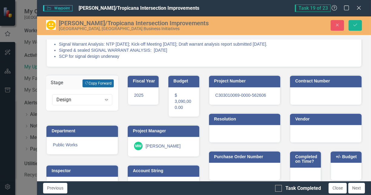
scroll to position [79, 0]
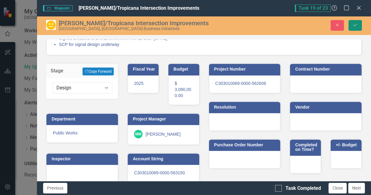
click at [353, 21] on button "Save" at bounding box center [355, 25] width 13 height 11
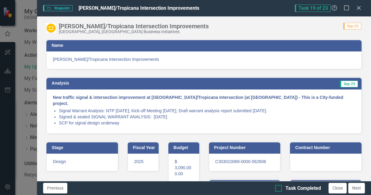
click at [279, 189] on div at bounding box center [278, 188] width 7 height 7
click at [279, 189] on input "Task Completed" at bounding box center [277, 187] width 4 height 4
checkbox input "true"
click at [358, 189] on button "Next" at bounding box center [357, 188] width 17 height 11
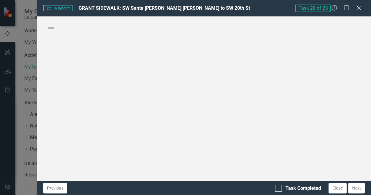
checkbox input "true"
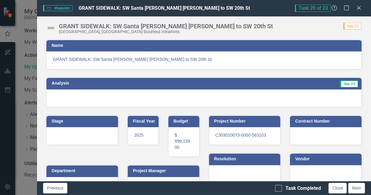
click at [73, 92] on div at bounding box center [204, 98] width 316 height 18
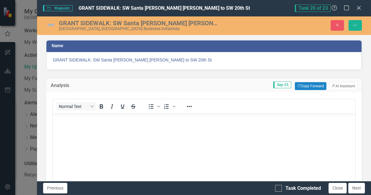
scroll to position [0, 0]
click at [300, 86] on button "Copy Forward Copy Forward" at bounding box center [310, 86] width 31 height 8
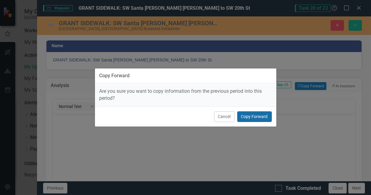
click at [244, 114] on button "Copy Forward" at bounding box center [254, 116] width 35 height 11
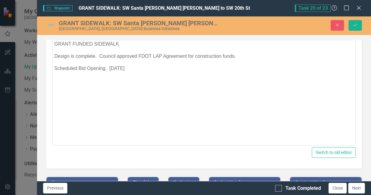
scroll to position [91, 0]
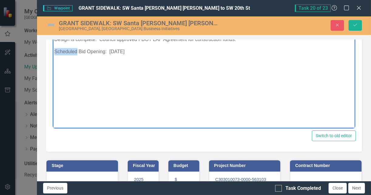
drag, startPoint x: 78, startPoint y: 51, endPoint x: 23, endPoint y: 50, distance: 54.7
click at [53, 50] on html "GRANT FUNDED SIDEWALK Design is complete. Council approved FDOT LAP Agreement f…" at bounding box center [204, 67] width 303 height 91
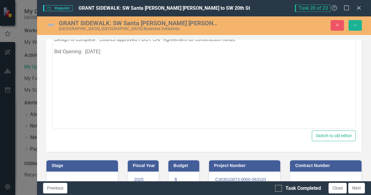
click at [147, 129] on div "Normal Text To open the popup, press Shift+Enter To open the popup, press Shift…" at bounding box center [204, 73] width 304 height 135
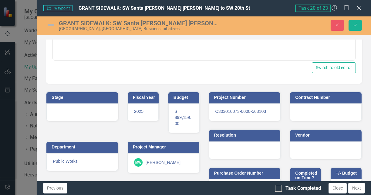
scroll to position [182, 0]
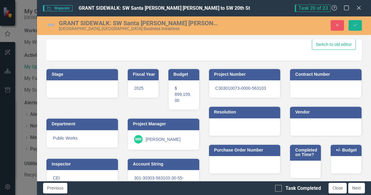
click at [101, 87] on div at bounding box center [82, 89] width 72 height 18
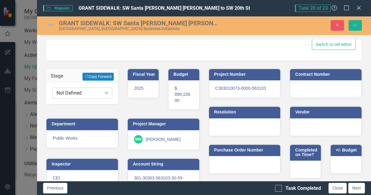
click at [104, 90] on icon "Expand" at bounding box center [107, 92] width 6 height 5
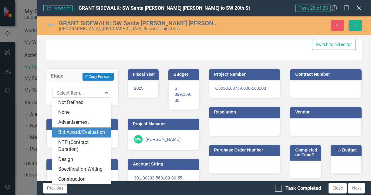
click at [100, 134] on div "Bid Award/Evaluation" at bounding box center [82, 132] width 49 height 7
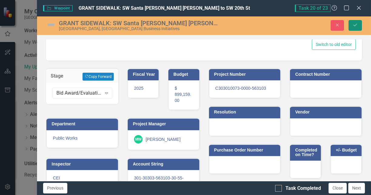
click at [357, 25] on icon "Save" at bounding box center [355, 25] width 5 height 4
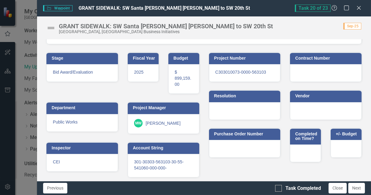
scroll to position [80, 0]
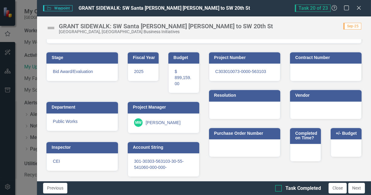
click at [281, 189] on div at bounding box center [278, 188] width 7 height 7
click at [279, 189] on input "Task Completed" at bounding box center [277, 187] width 4 height 4
checkbox input "true"
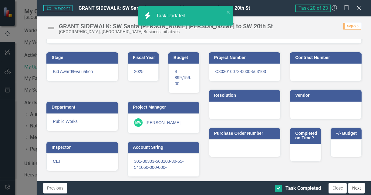
click at [361, 187] on button "Next" at bounding box center [357, 188] width 17 height 11
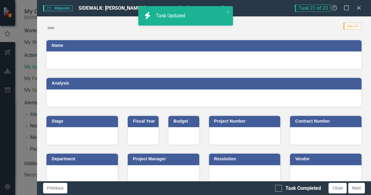
checkbox input "true"
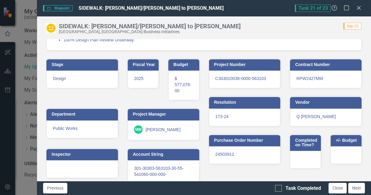
scroll to position [85, 0]
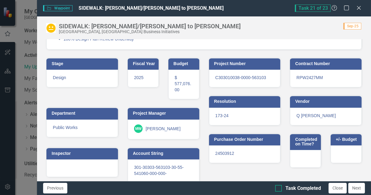
click at [278, 189] on div at bounding box center [278, 188] width 7 height 7
click at [278, 189] on input "Task Completed" at bounding box center [277, 187] width 4 height 4
checkbox input "true"
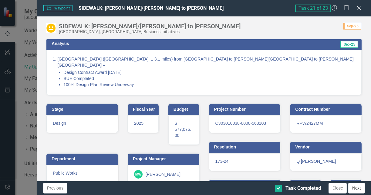
click at [356, 189] on button "Next" at bounding box center [357, 188] width 17 height 11
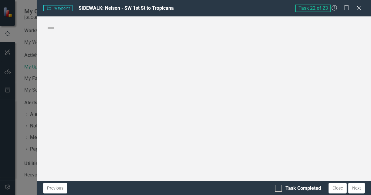
checkbox input "true"
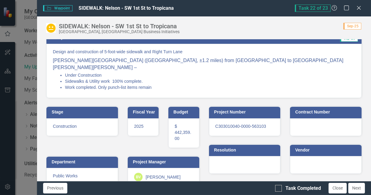
scroll to position [93, 0]
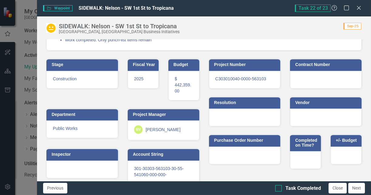
click at [279, 190] on div at bounding box center [278, 188] width 7 height 7
click at [279, 189] on input "Task Completed" at bounding box center [277, 187] width 4 height 4
checkbox input "true"
click at [360, 187] on button "Next" at bounding box center [357, 188] width 17 height 11
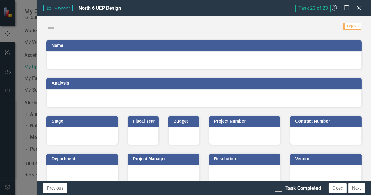
checkbox input "true"
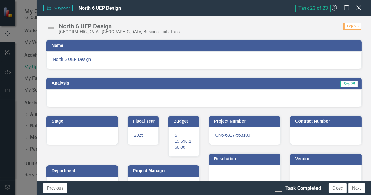
click at [359, 8] on icon "Close" at bounding box center [359, 8] width 8 height 6
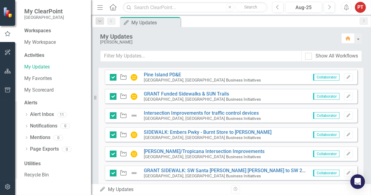
scroll to position [791, 0]
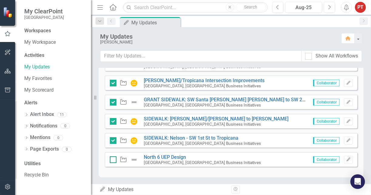
click at [114, 160] on div at bounding box center [113, 159] width 7 height 7
click at [114, 160] on input "checkbox" at bounding box center [112, 158] width 4 height 4
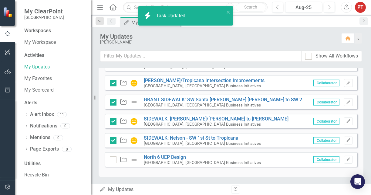
checkbox input "true"
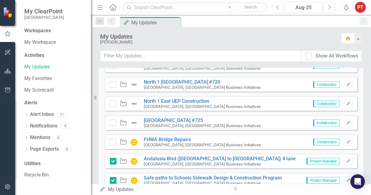
scroll to position [472, 0]
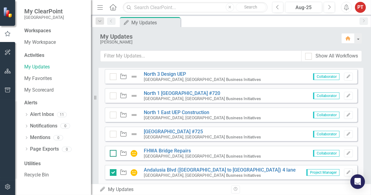
click at [113, 151] on input "checkbox" at bounding box center [112, 152] width 4 height 4
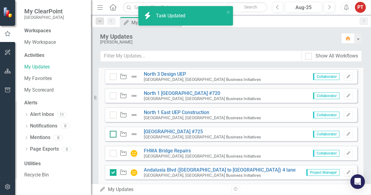
checkbox input "true"
click at [112, 133] on input "checkbox" at bounding box center [112, 133] width 4 height 4
checkbox input "true"
click at [114, 115] on div at bounding box center [113, 114] width 7 height 7
click at [114, 115] on input "checkbox" at bounding box center [112, 113] width 4 height 4
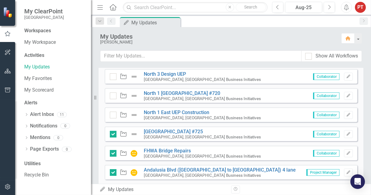
checkbox input "true"
click at [113, 96] on div at bounding box center [113, 95] width 7 height 7
click at [113, 96] on input "checkbox" at bounding box center [112, 94] width 4 height 4
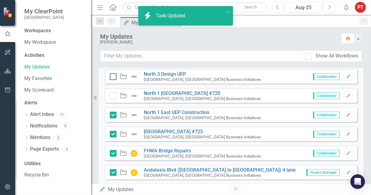
checkbox input "true"
click at [114, 76] on div at bounding box center [113, 76] width 7 height 7
click at [114, 76] on input "checkbox" at bounding box center [112, 75] width 4 height 4
checkbox input "true"
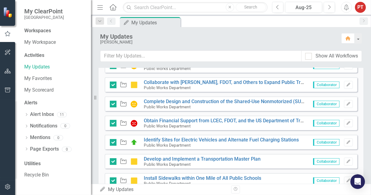
scroll to position [0, 0]
